Goal: Find specific page/section: Find specific page/section

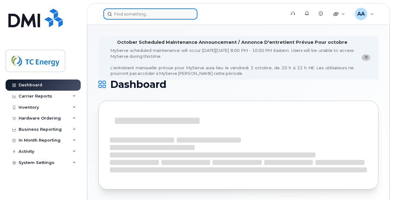
click at [141, 17] on input at bounding box center [150, 13] width 94 height 11
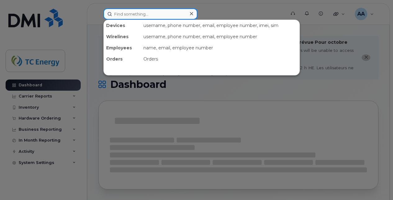
paste input "4039780168"
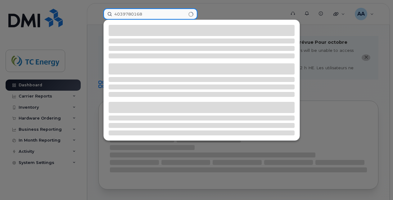
type input "4039780168"
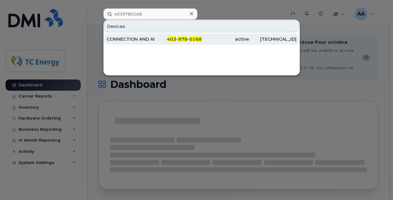
click at [136, 40] on div "CONNECTION AND APN FEES" at bounding box center [131, 39] width 48 height 6
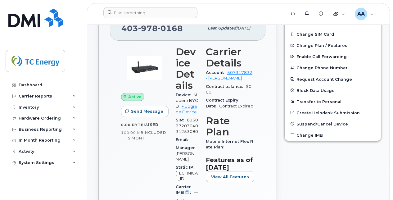
scroll to position [216, 0]
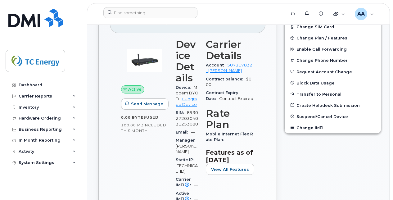
click at [184, 120] on div "SIM 89302720304031253080" at bounding box center [187, 119] width 23 height 20
copy span "89302720304031253080"
click at [283, 145] on div "Edit Device / Employee Add Roaming Package Change SIM Card Change Plan / Featur…" at bounding box center [333, 177] width 104 height 369
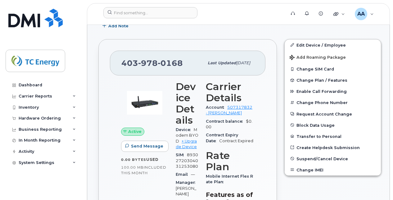
scroll to position [179, 0]
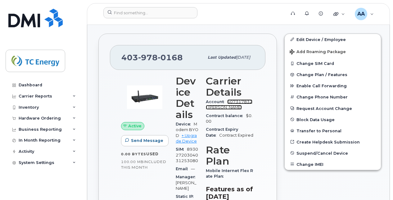
click at [215, 108] on link "507317832 - Rogers" at bounding box center [229, 104] width 47 height 10
click at [213, 110] on link "507317832 - Rogers" at bounding box center [229, 104] width 47 height 10
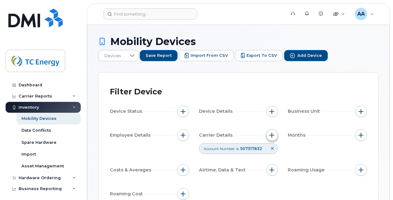
click at [271, 133] on span "button" at bounding box center [272, 135] width 5 height 5
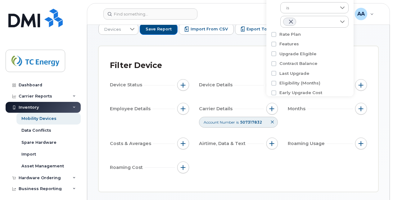
scroll to position [24, 0]
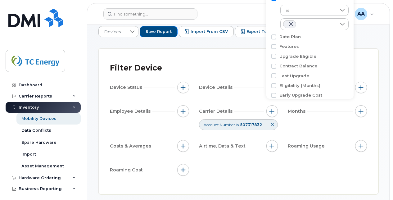
click at [247, 122] on span "507317832" at bounding box center [251, 124] width 22 height 5
